Goal: Task Accomplishment & Management: Complete application form

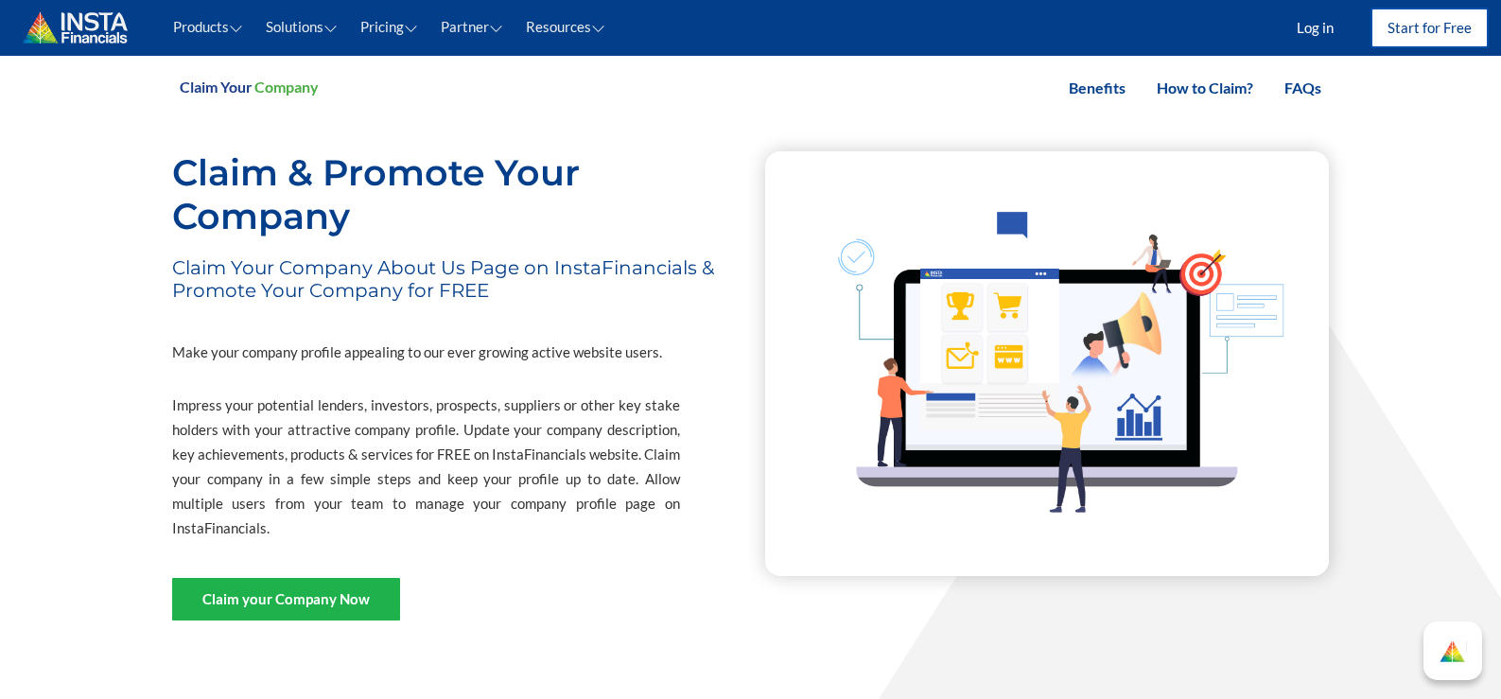
click at [1405, 24] on link "Start for Free" at bounding box center [1430, 27] width 114 height 37
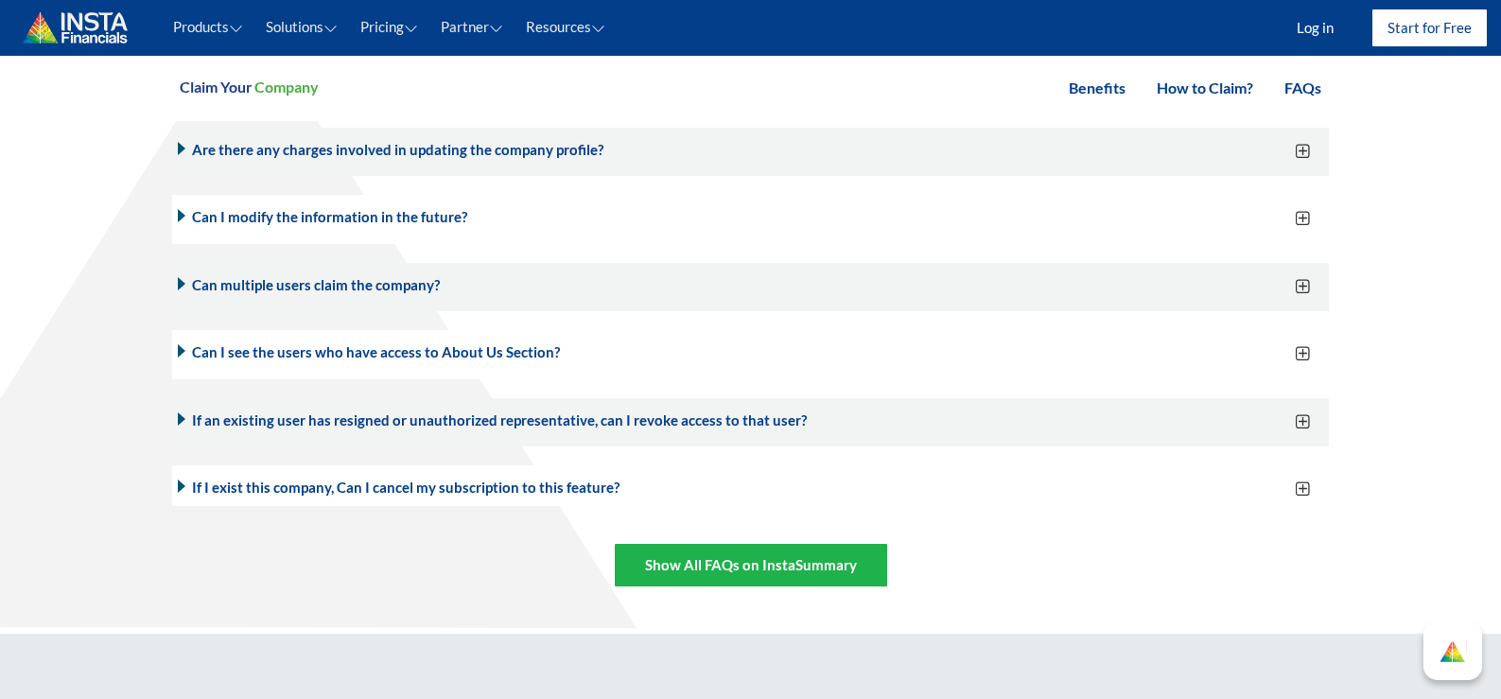
scroll to position [2843, 0]
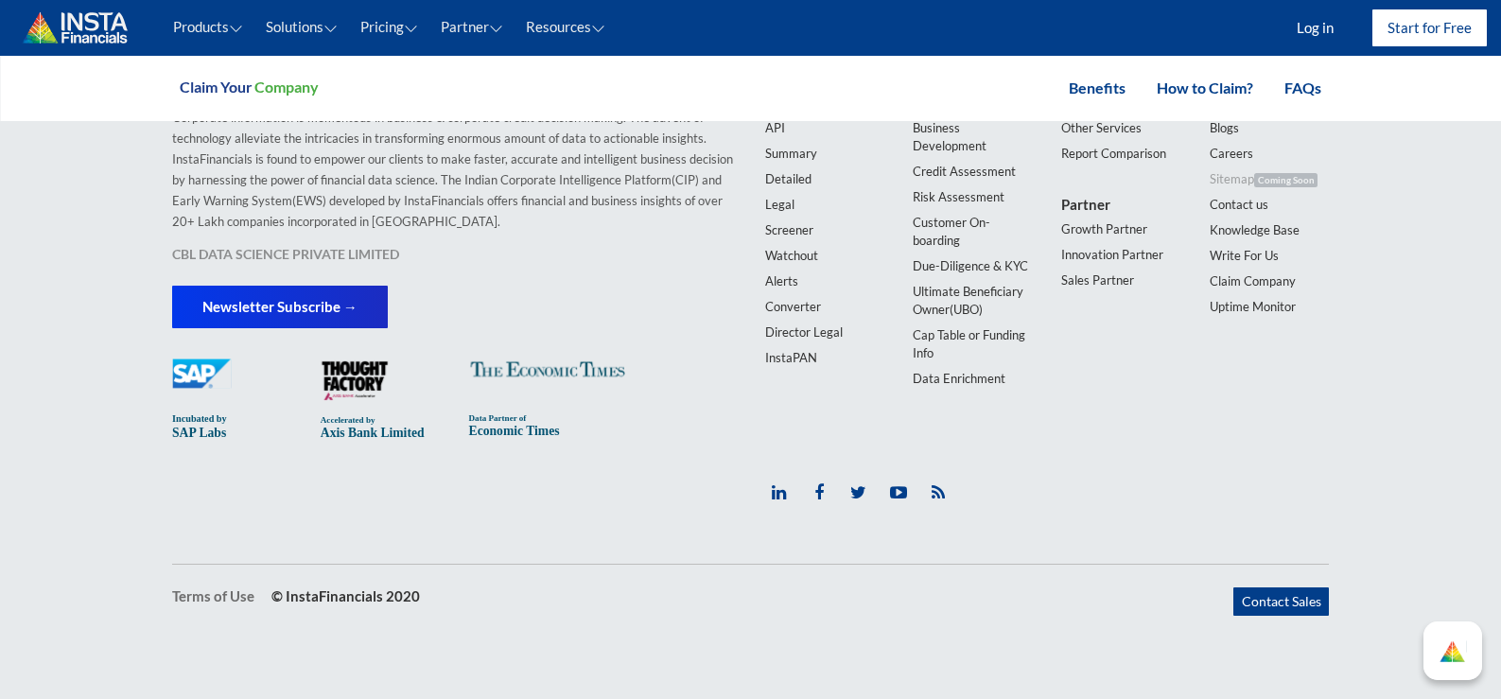
drag, startPoint x: 1513, startPoint y: 70, endPoint x: 1513, endPoint y: 724, distance: 653.7
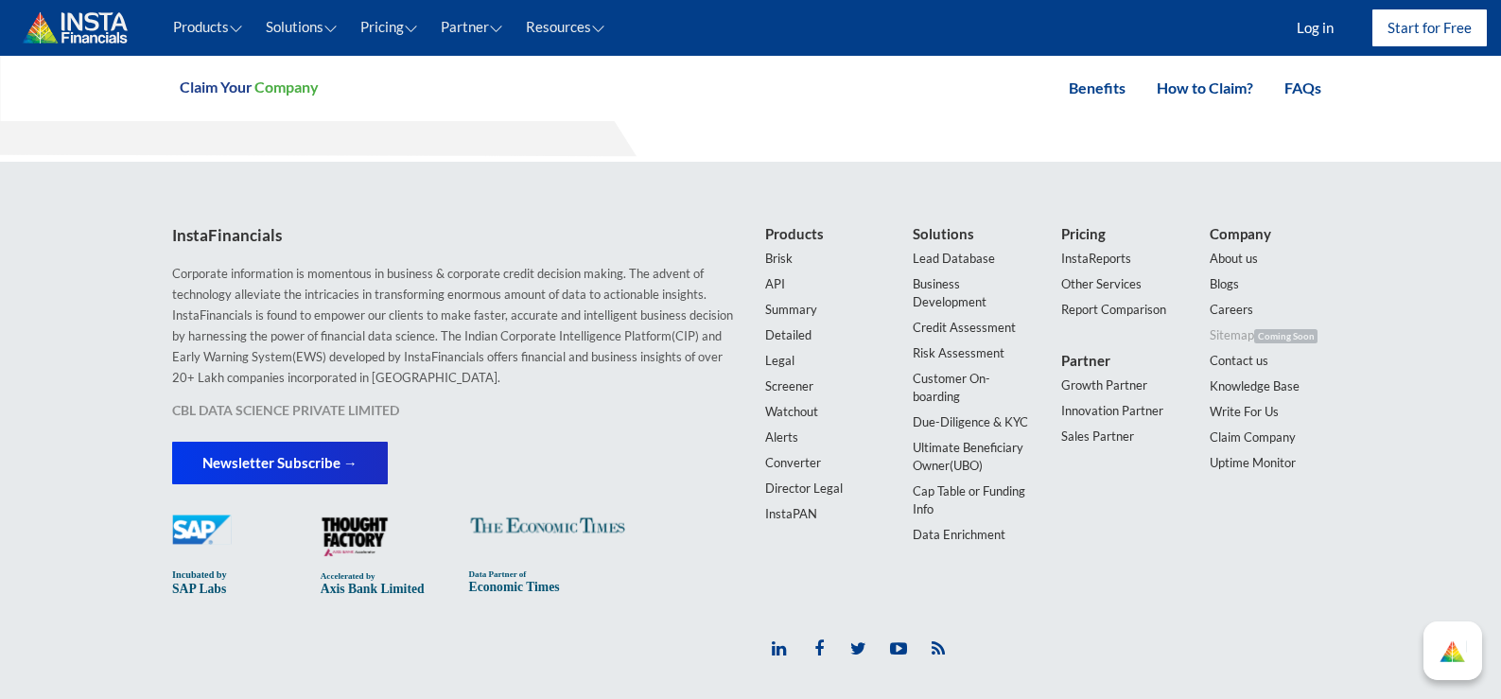
scroll to position [2653, 0]
